Goal: Information Seeking & Learning: Check status

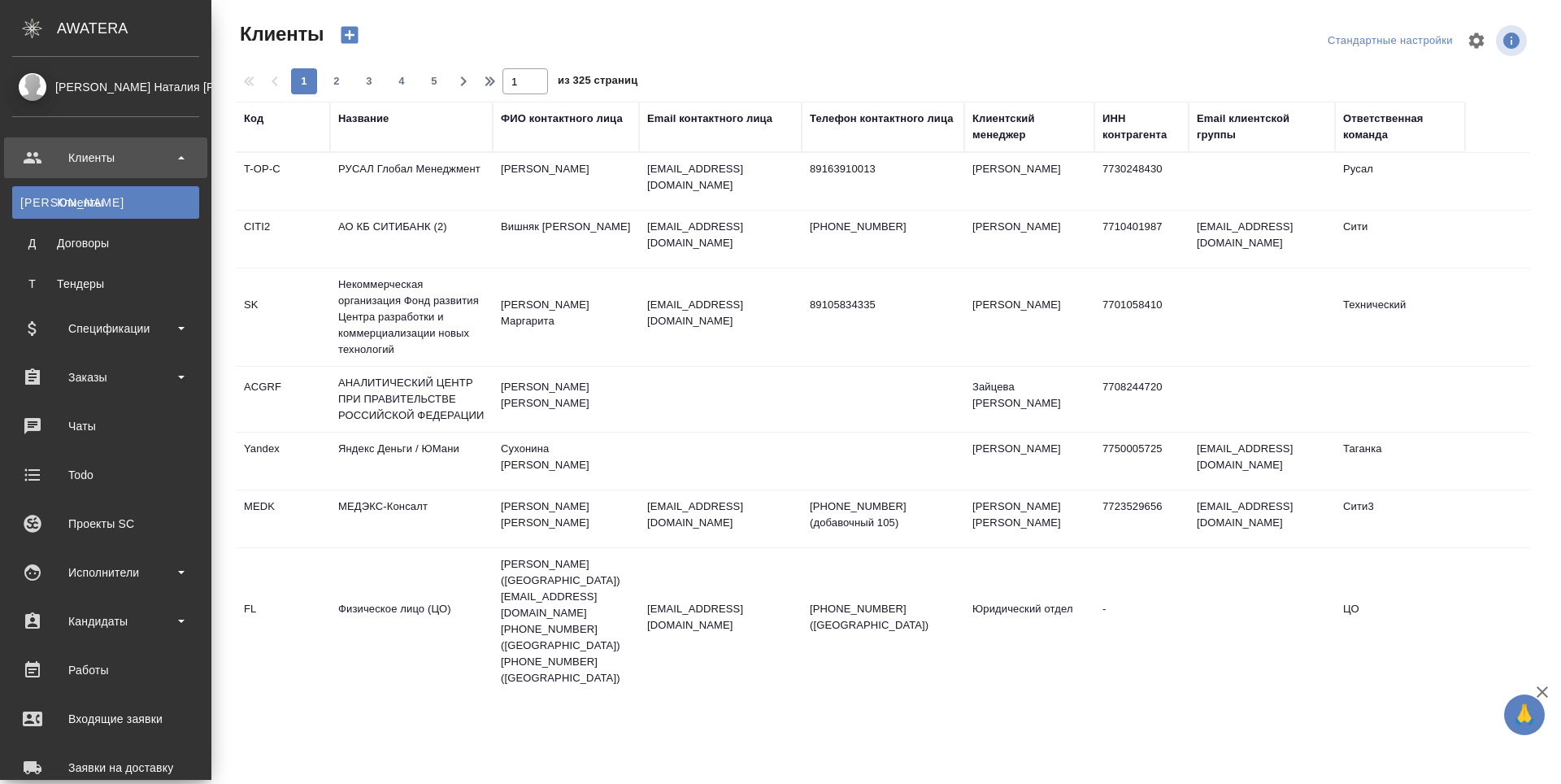
select select "RU"
drag, startPoint x: 0, startPoint y: 0, endPoint x: 25, endPoint y: 580, distance: 580.5
click at [12, 580] on div "Исполнители" at bounding box center [105, 572] width 187 height 25
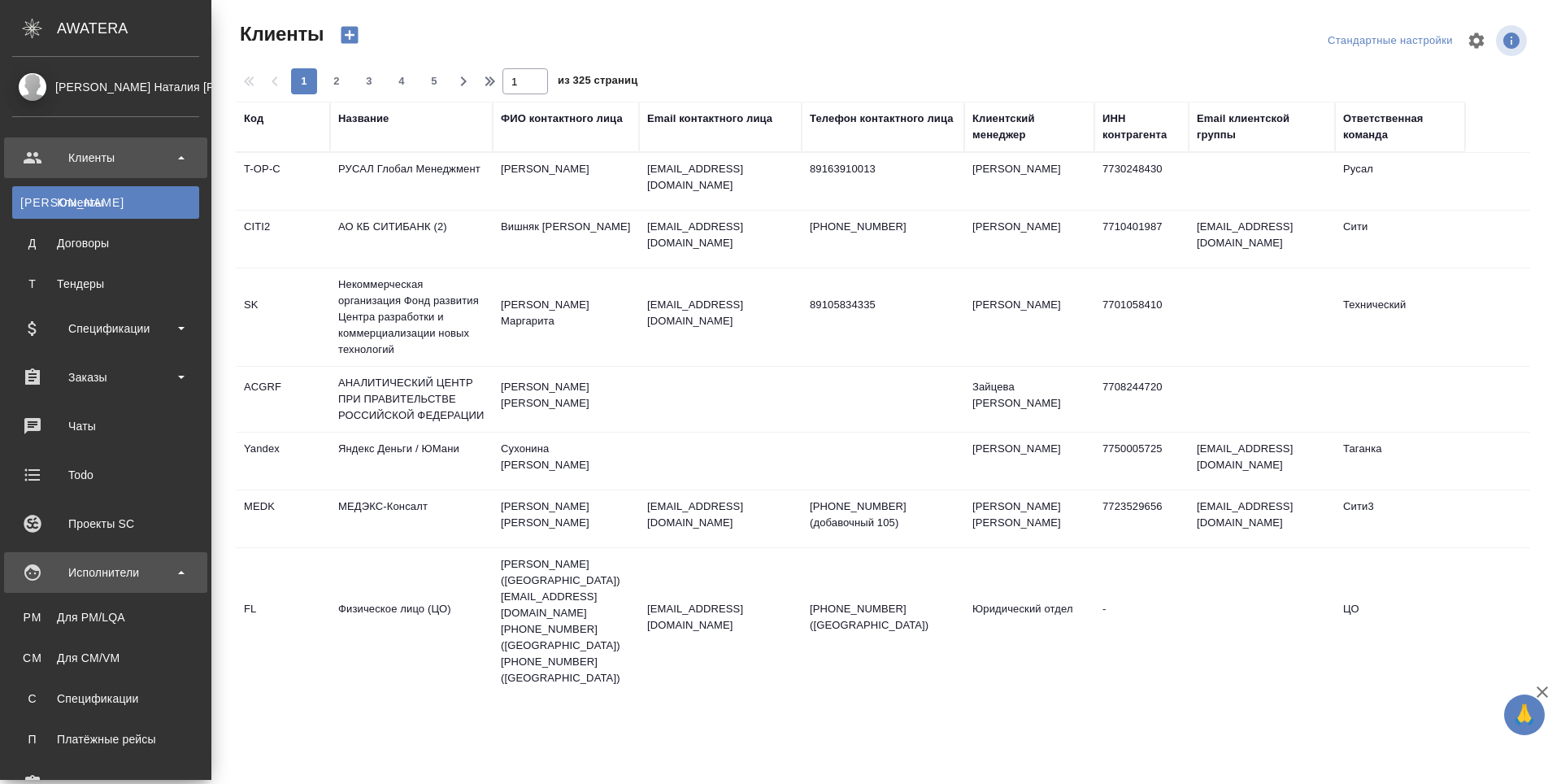
click at [21, 580] on div "Исполнители" at bounding box center [105, 572] width 187 height 25
click at [34, 576] on div "Исполнители" at bounding box center [105, 572] width 187 height 25
click at [39, 615] on div "Для PM/LQA" at bounding box center [105, 617] width 171 height 17
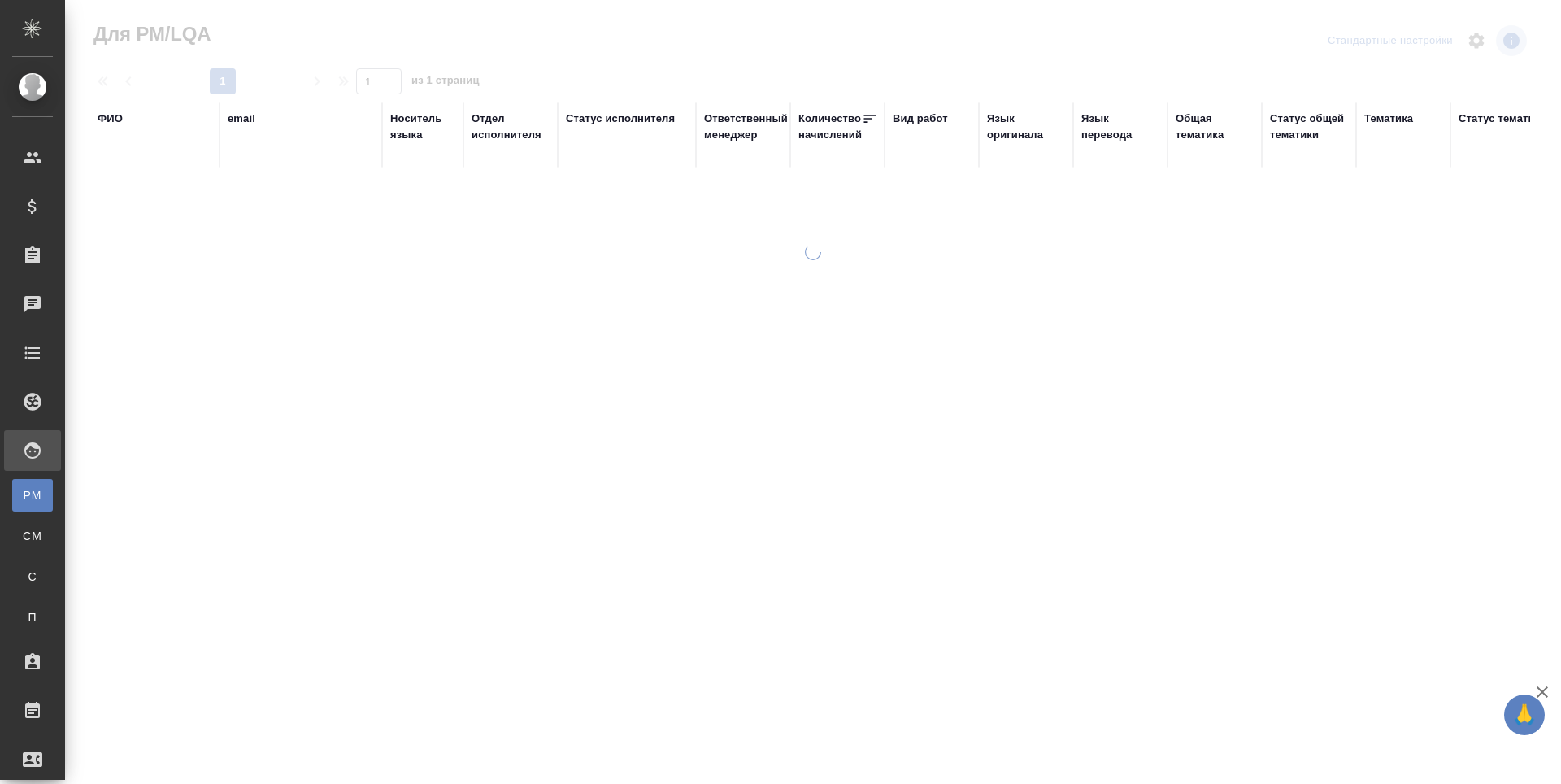
click at [112, 118] on div "ФИО" at bounding box center [109, 118] width 25 height 17
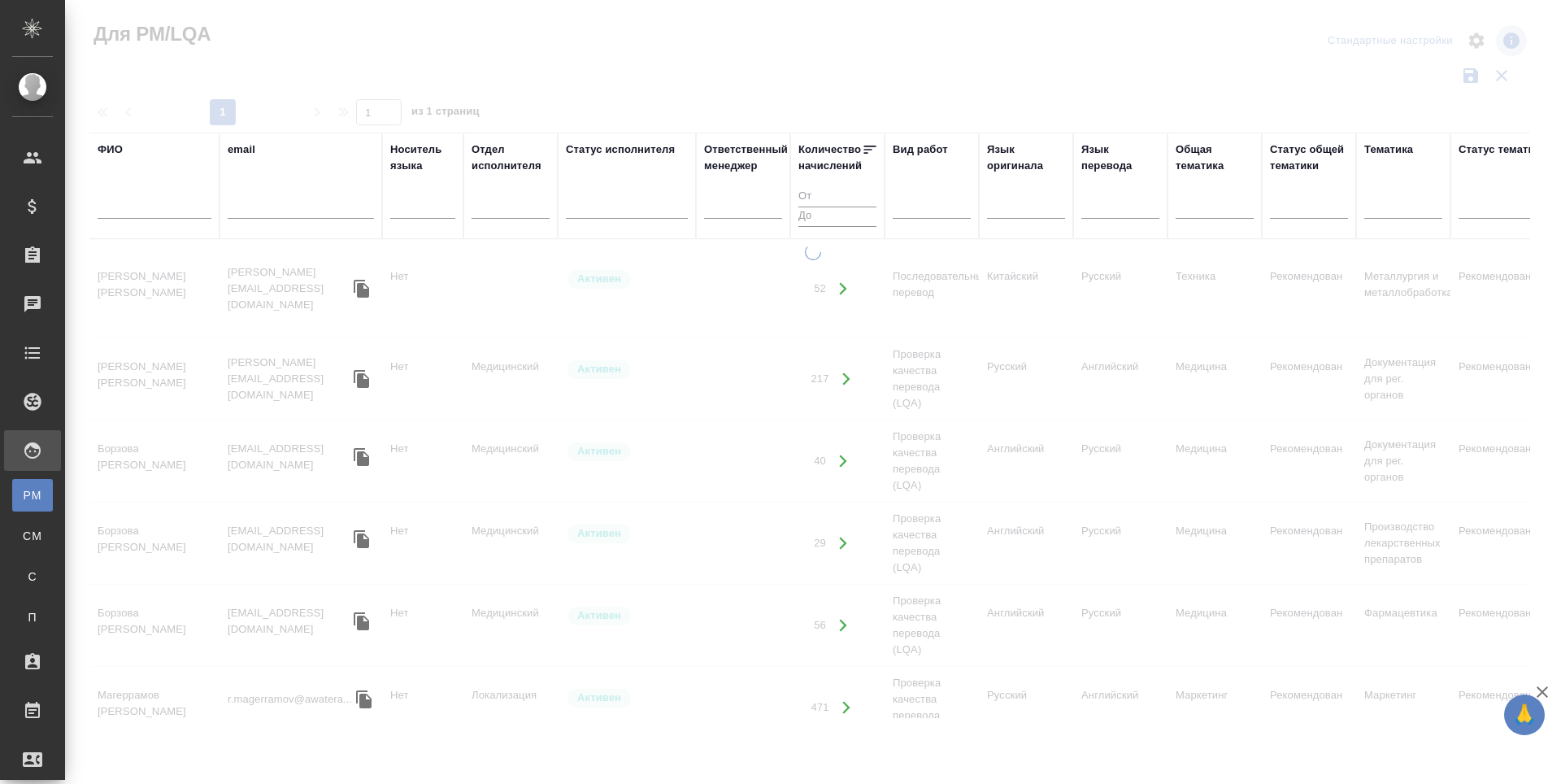
click at [101, 199] on input "text" at bounding box center [154, 208] width 114 height 20
click at [118, 208] on input "[PERSON_NAME]" at bounding box center [154, 208] width 114 height 20
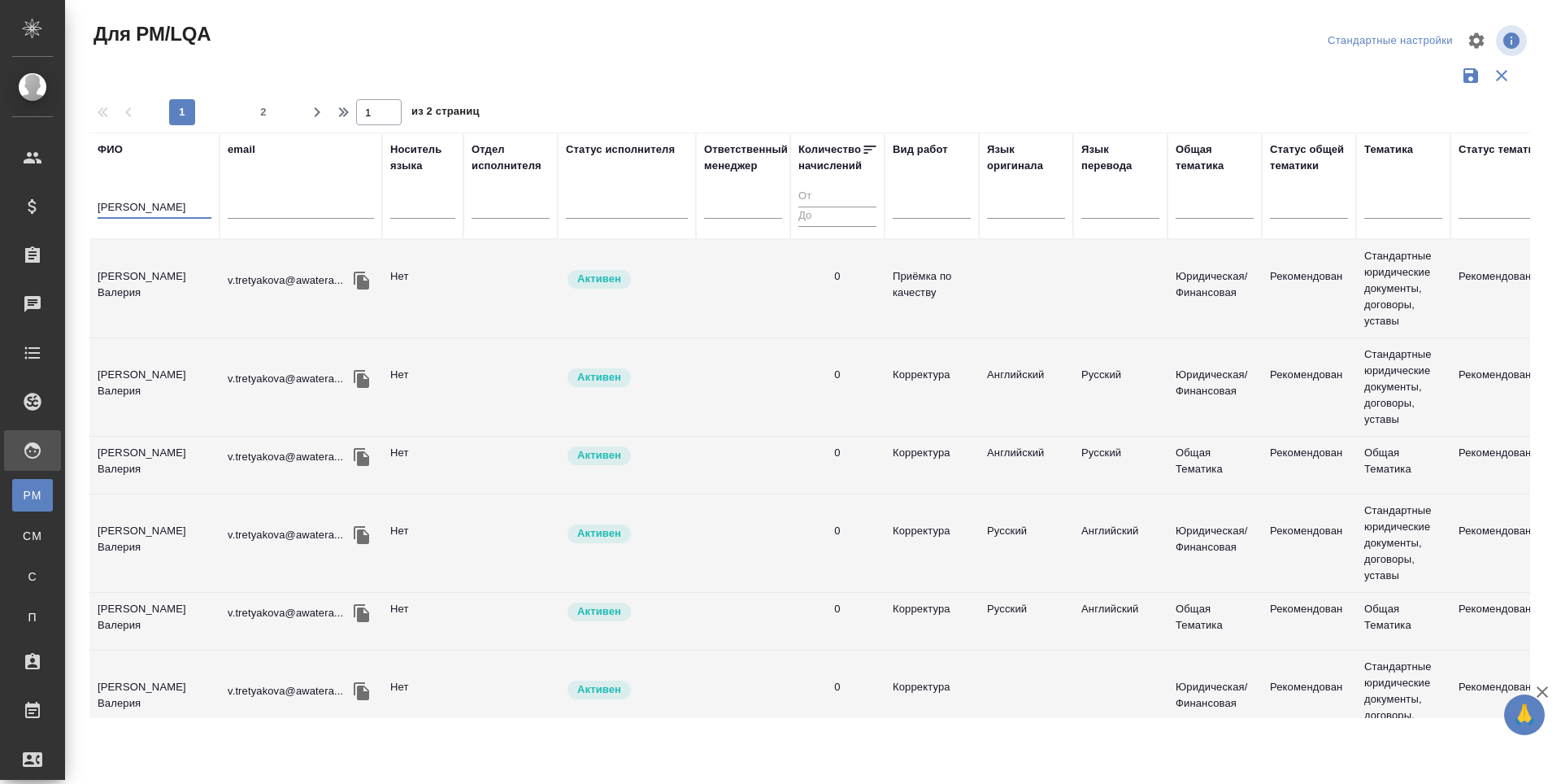
type input "[PERSON_NAME]"
click at [164, 286] on td "[PERSON_NAME] Валерия" at bounding box center [154, 288] width 130 height 57
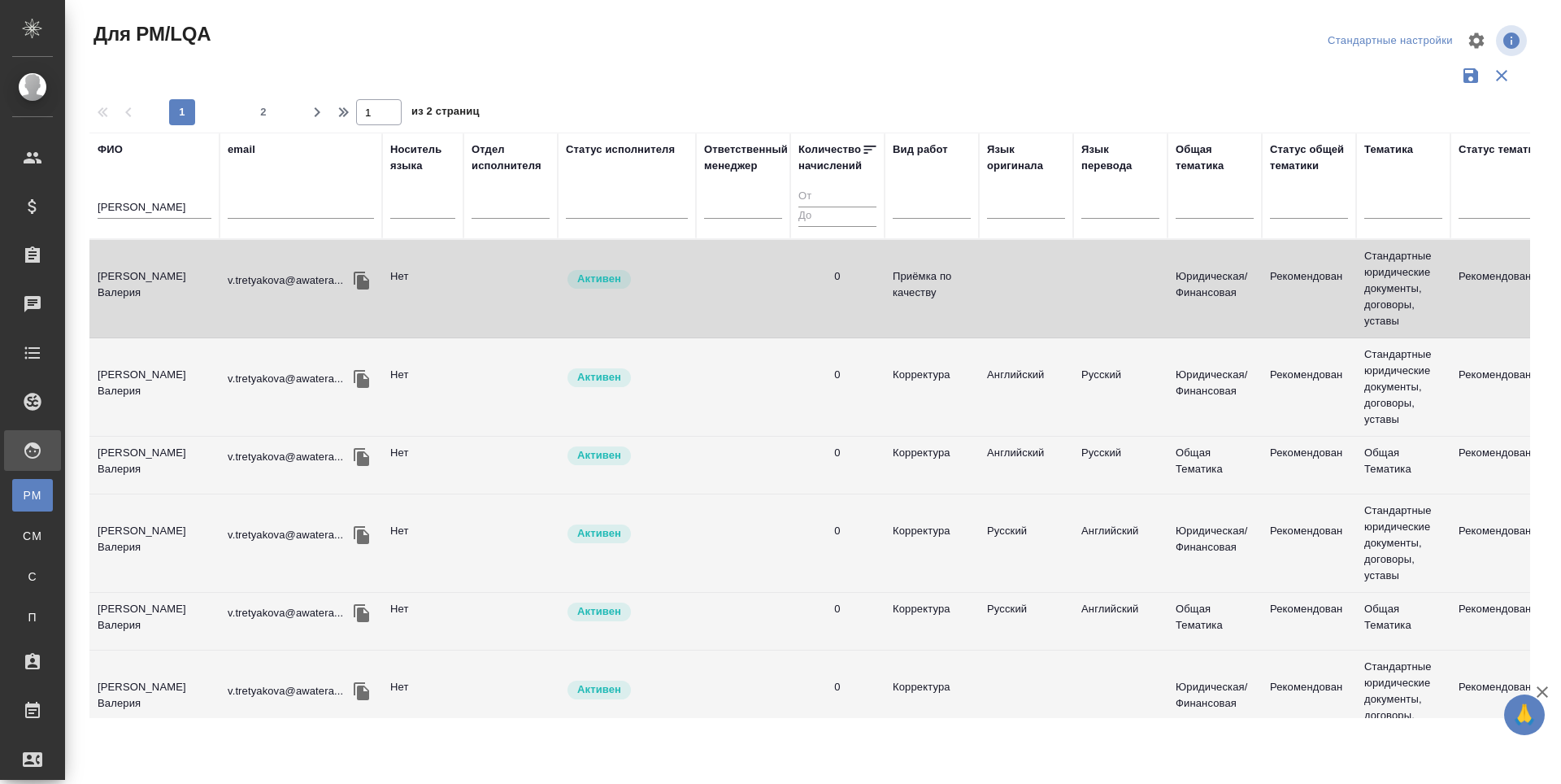
click at [159, 281] on td "[PERSON_NAME] Валерия" at bounding box center [154, 288] width 130 height 57
click at [155, 281] on td "[PERSON_NAME] Валерия" at bounding box center [154, 288] width 130 height 57
click at [154, 286] on td "[PERSON_NAME] Валерия" at bounding box center [154, 288] width 130 height 57
click at [154, 287] on td "[PERSON_NAME] Валерия" at bounding box center [154, 288] width 130 height 57
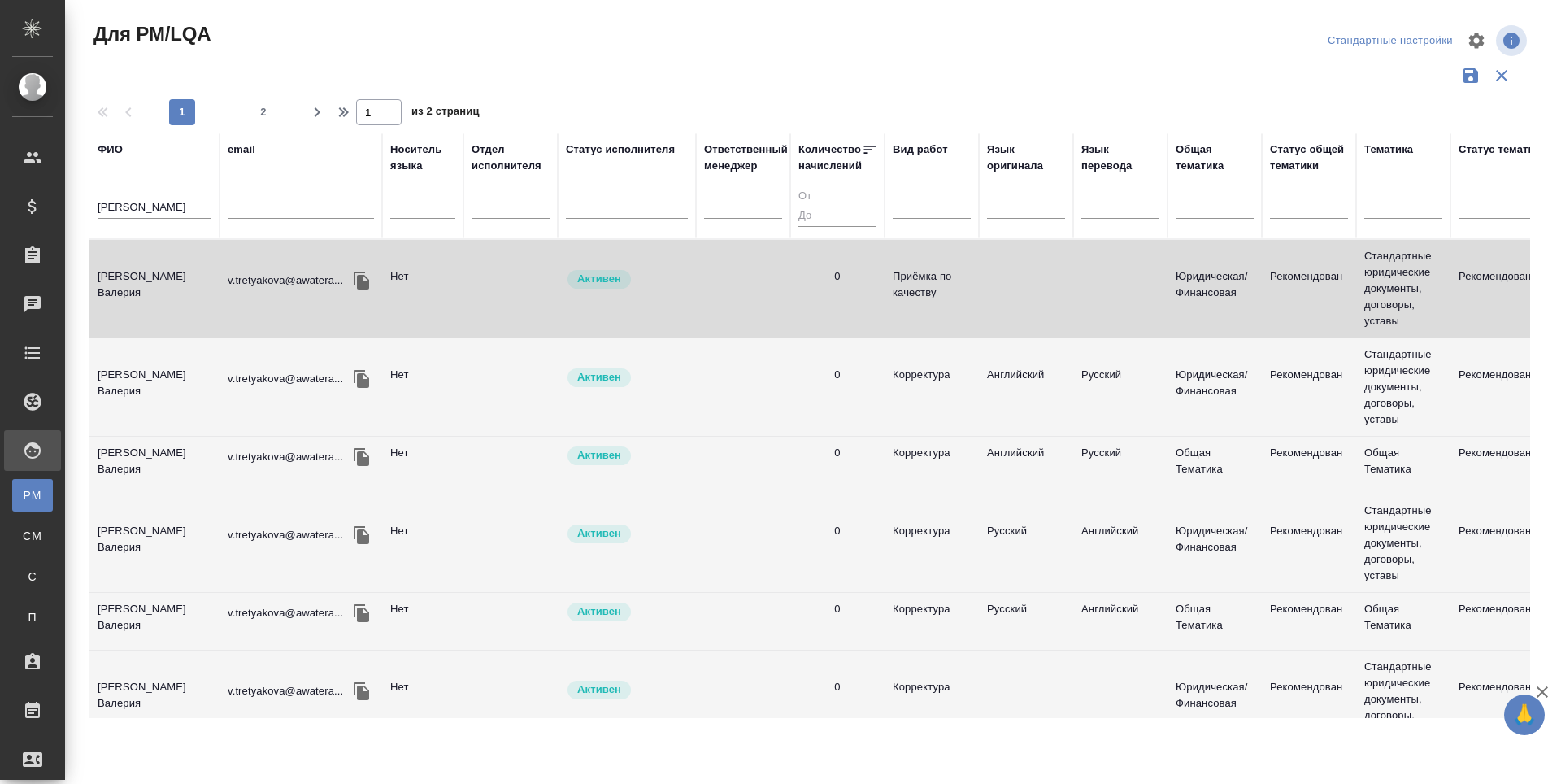
click at [154, 287] on td "[PERSON_NAME] Валерия" at bounding box center [154, 288] width 130 height 57
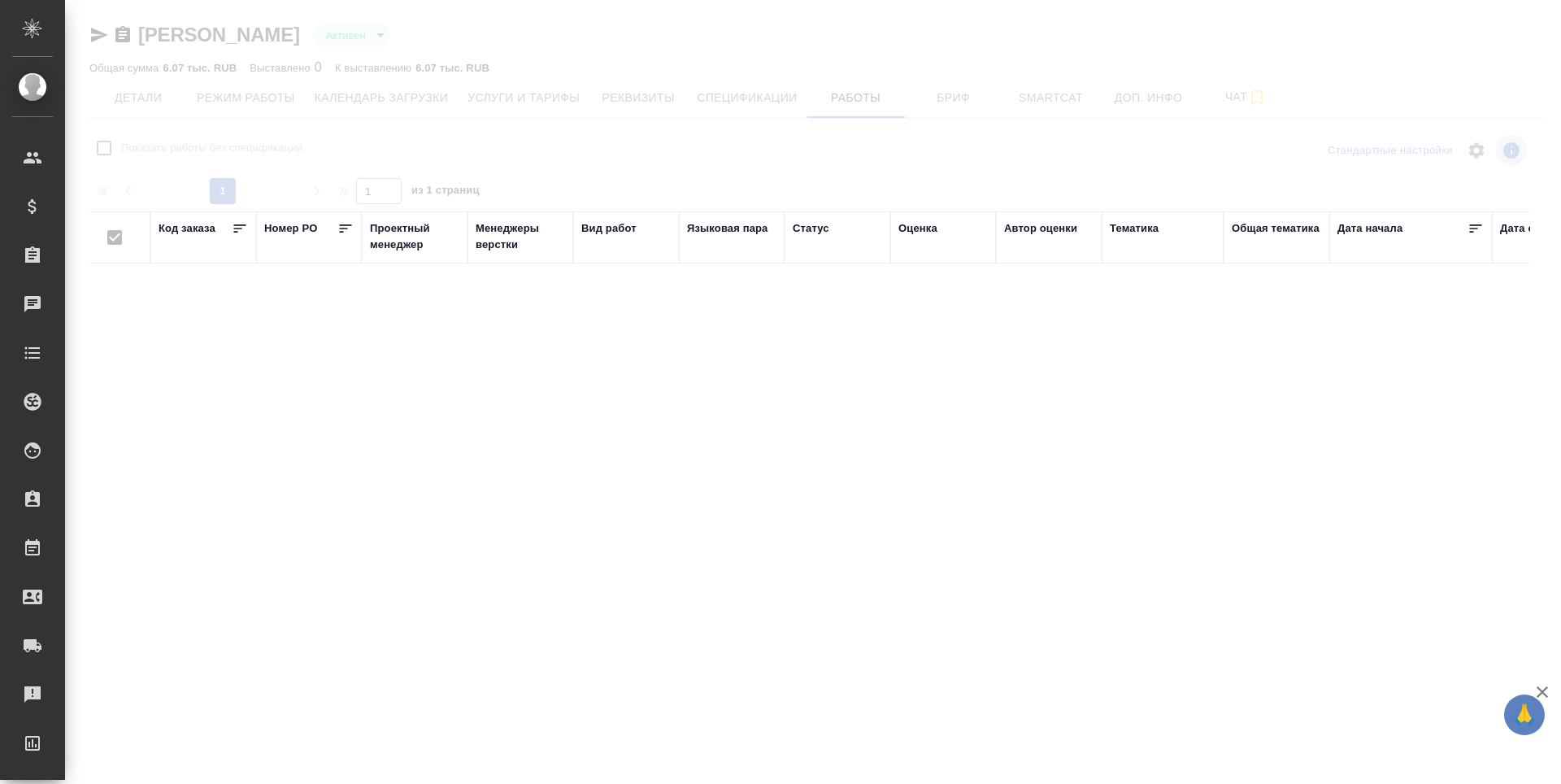
checkbox input "false"
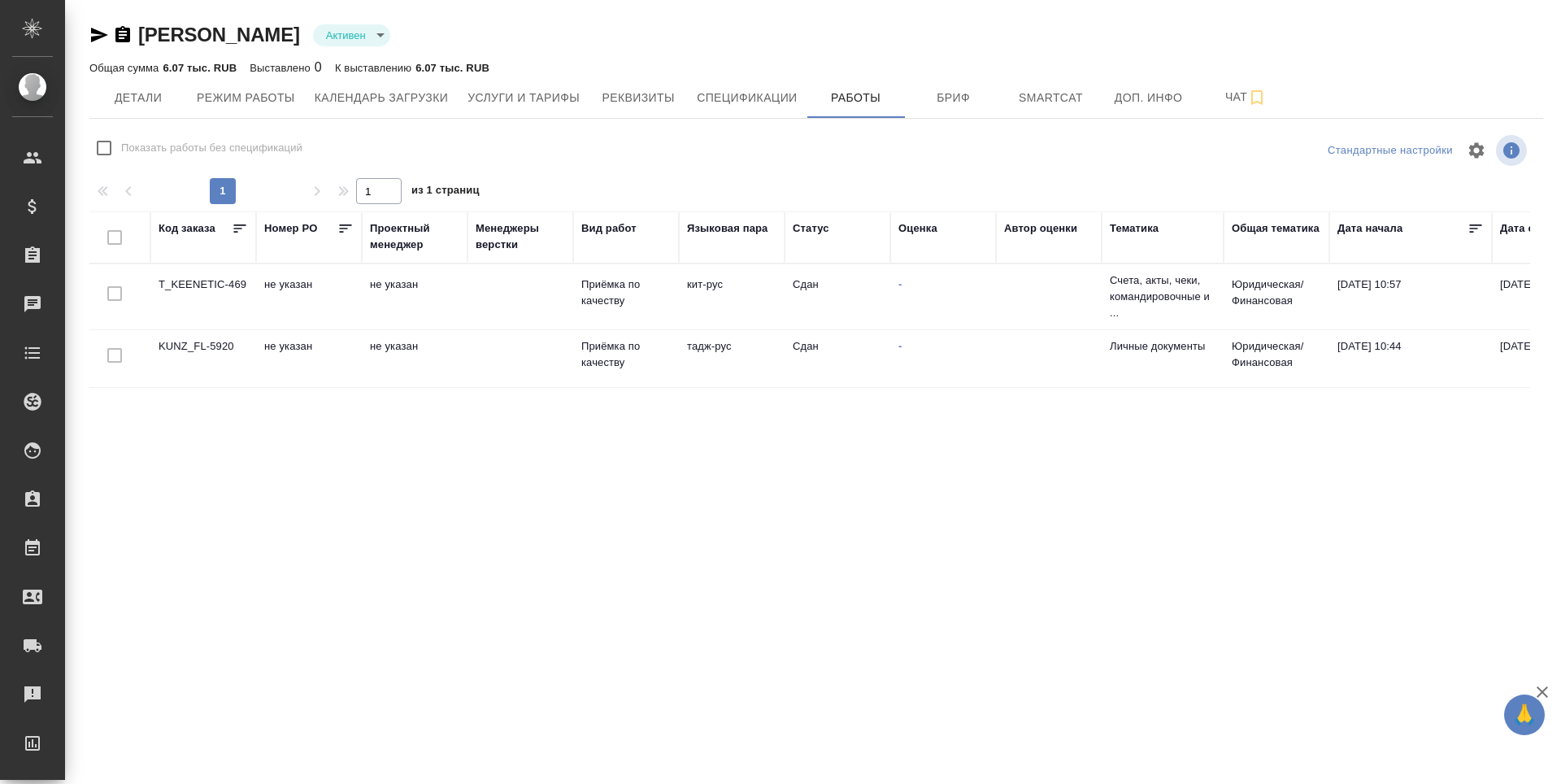
click at [229, 356] on td "KUNZ_FL-5920" at bounding box center [203, 358] width 106 height 57
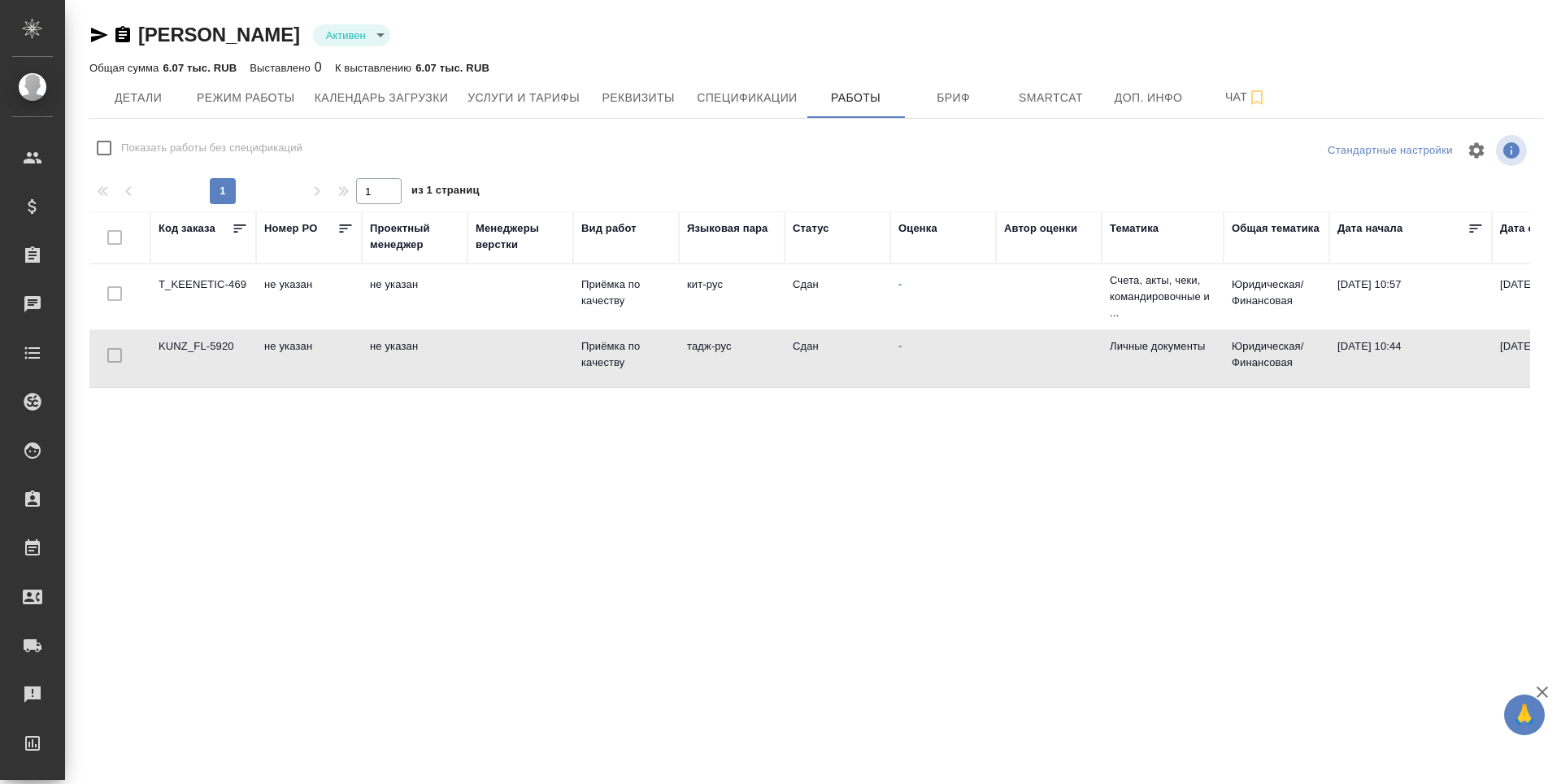
click at [222, 355] on td "KUNZ_FL-5920" at bounding box center [203, 358] width 106 height 57
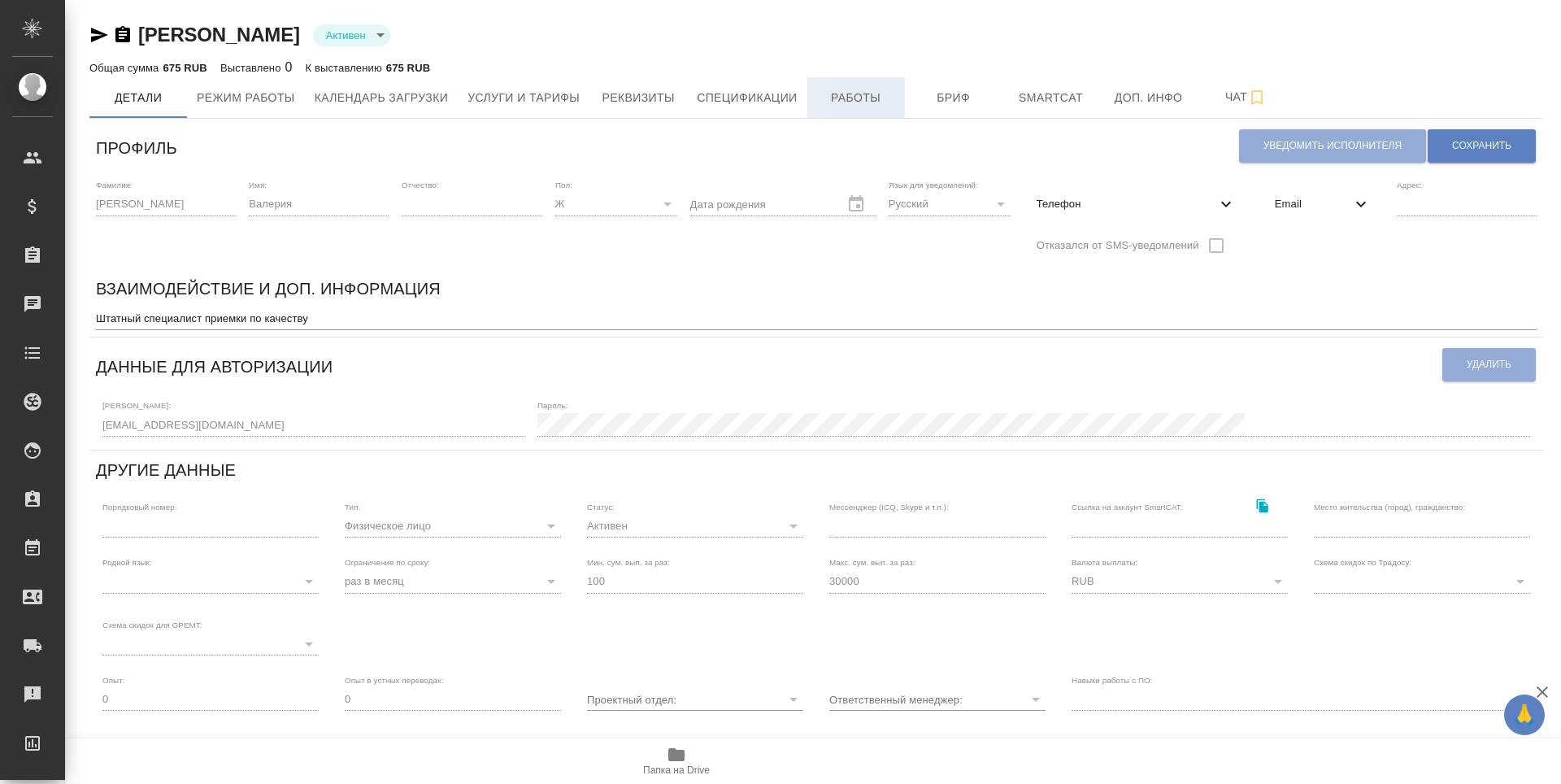
click at [821, 100] on span "Работы" at bounding box center [856, 97] width 78 height 20
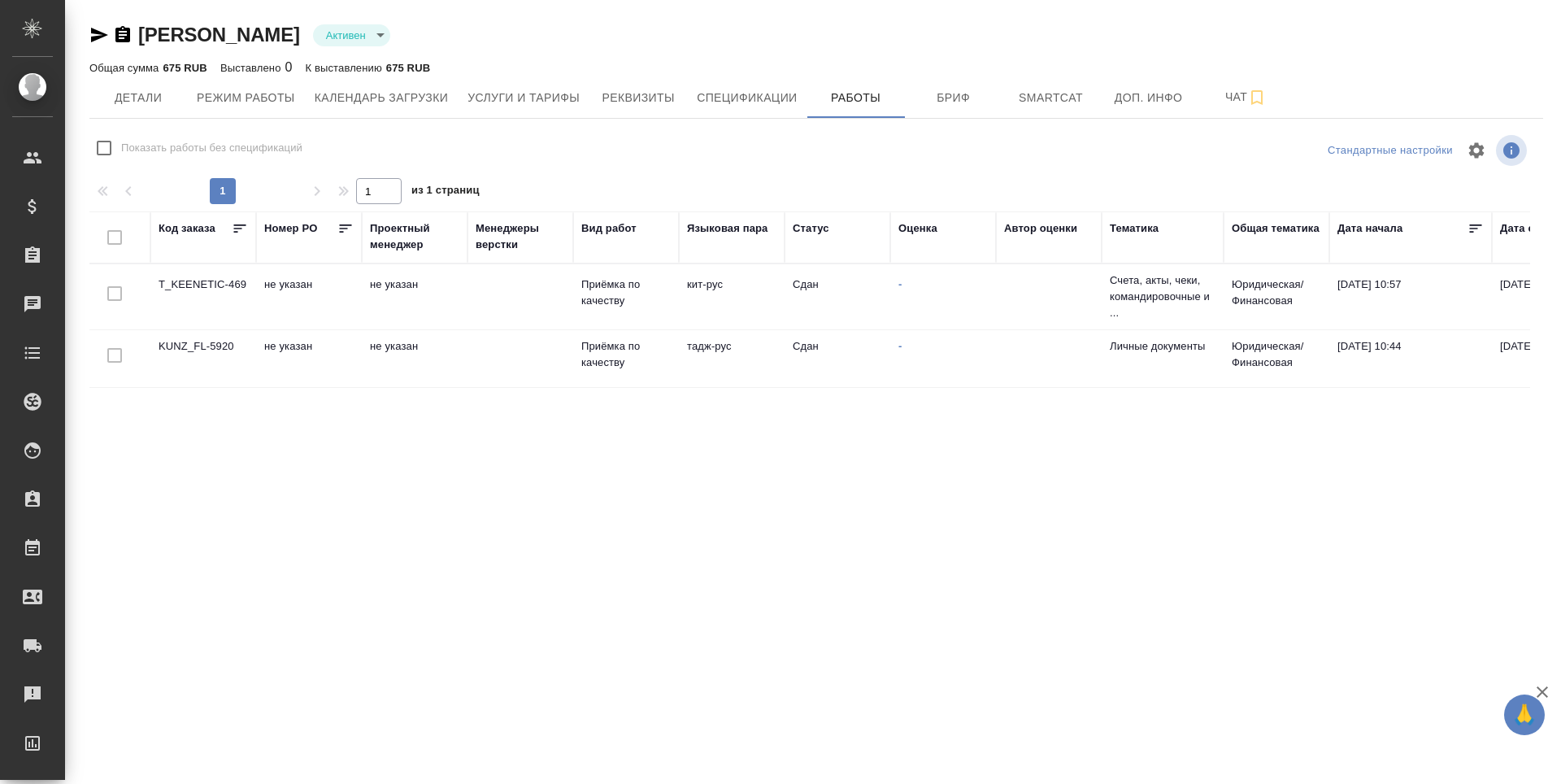
checkbox input "false"
click at [556, 374] on td at bounding box center [520, 358] width 106 height 57
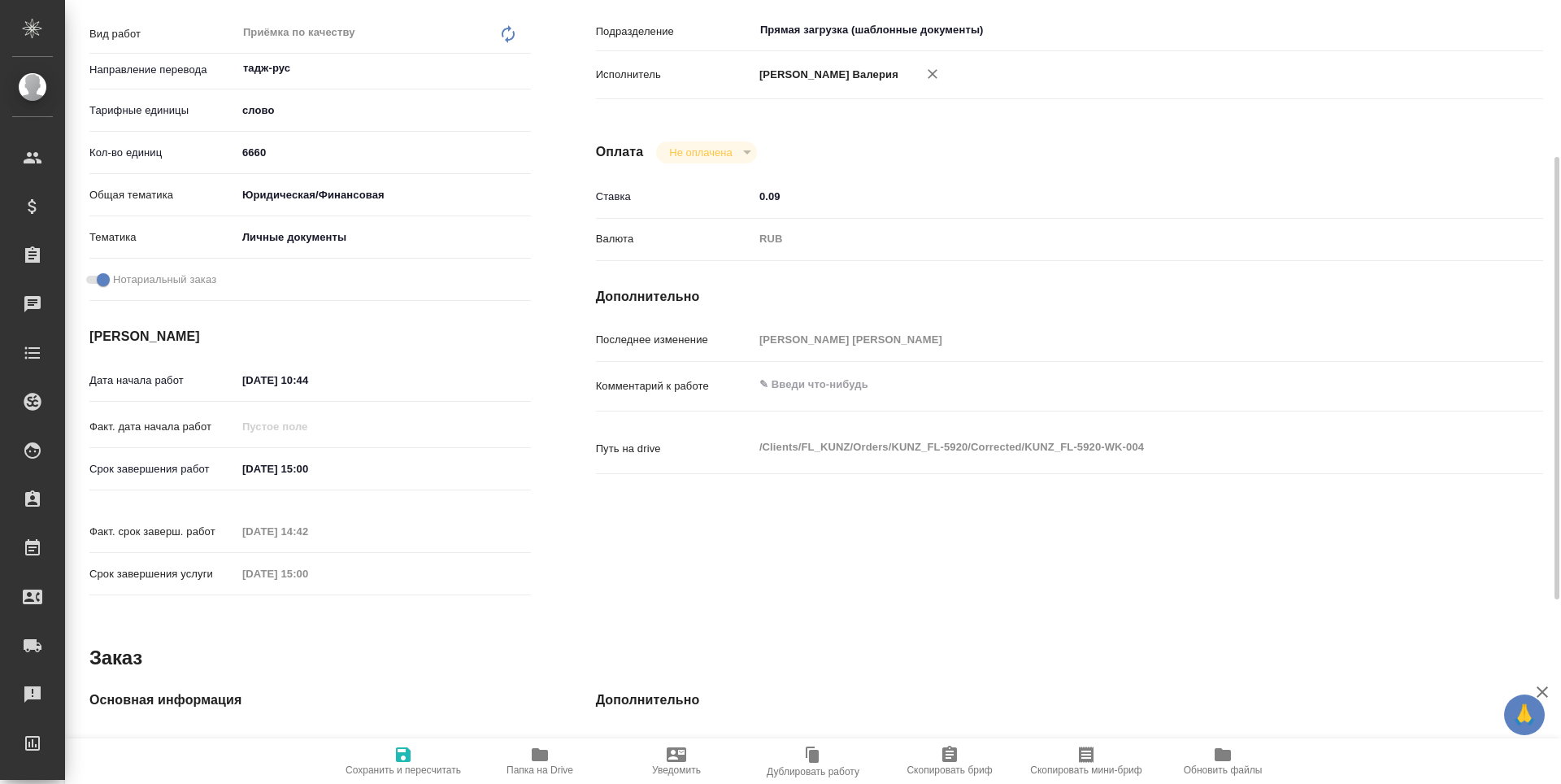
scroll to position [34, 0]
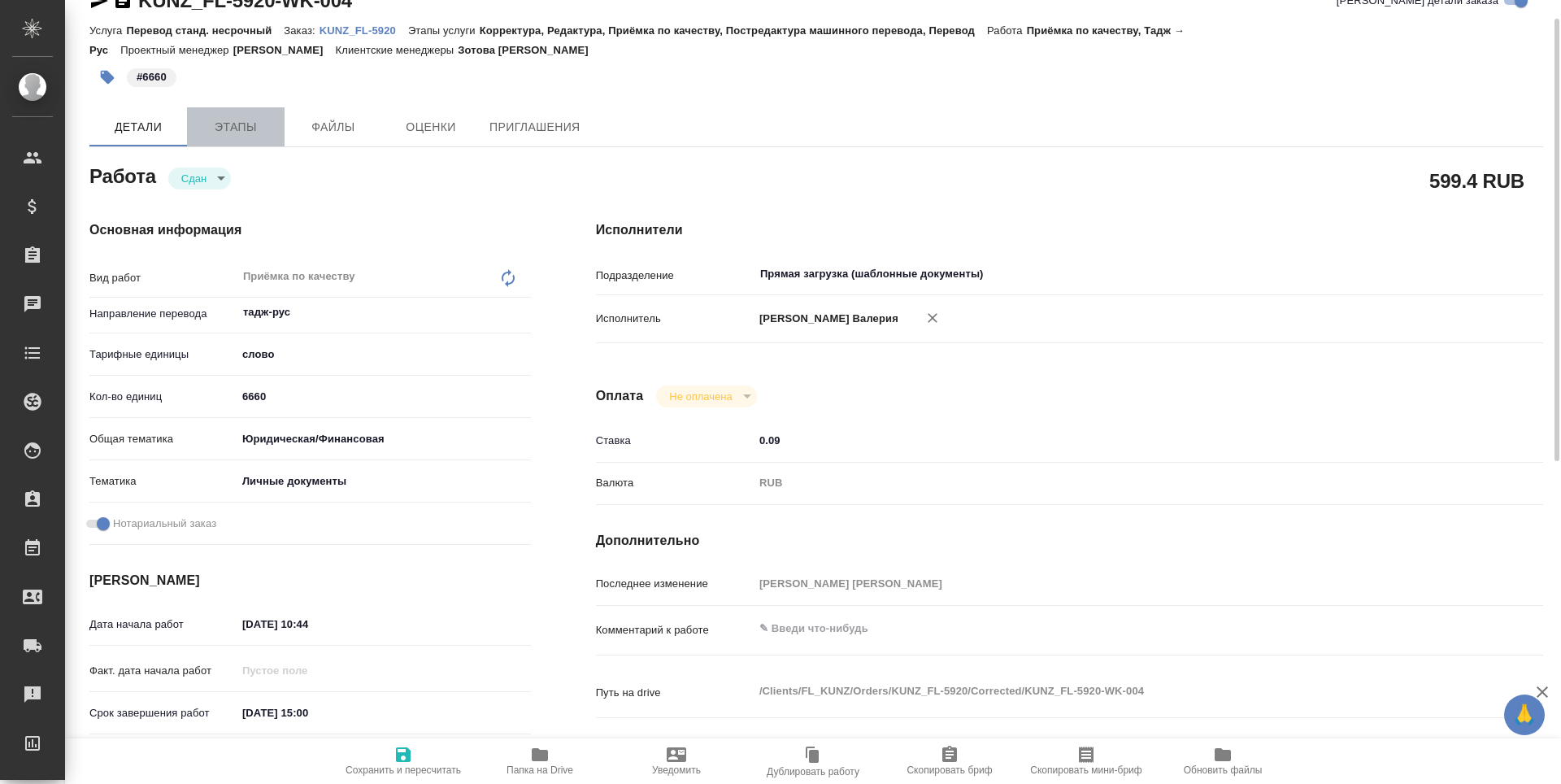
click at [220, 126] on span "Этапы" at bounding box center [236, 127] width 78 height 20
